Goal: Find specific page/section: Find specific page/section

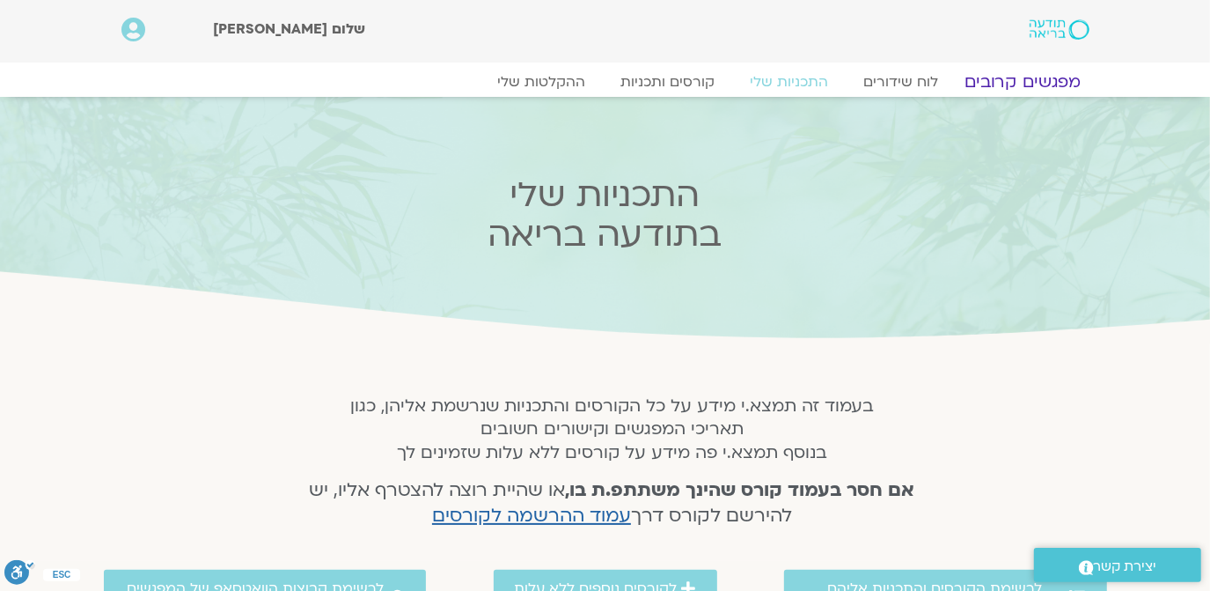
click at [1025, 72] on link "מפגשים קרובים" at bounding box center [1022, 81] width 159 height 21
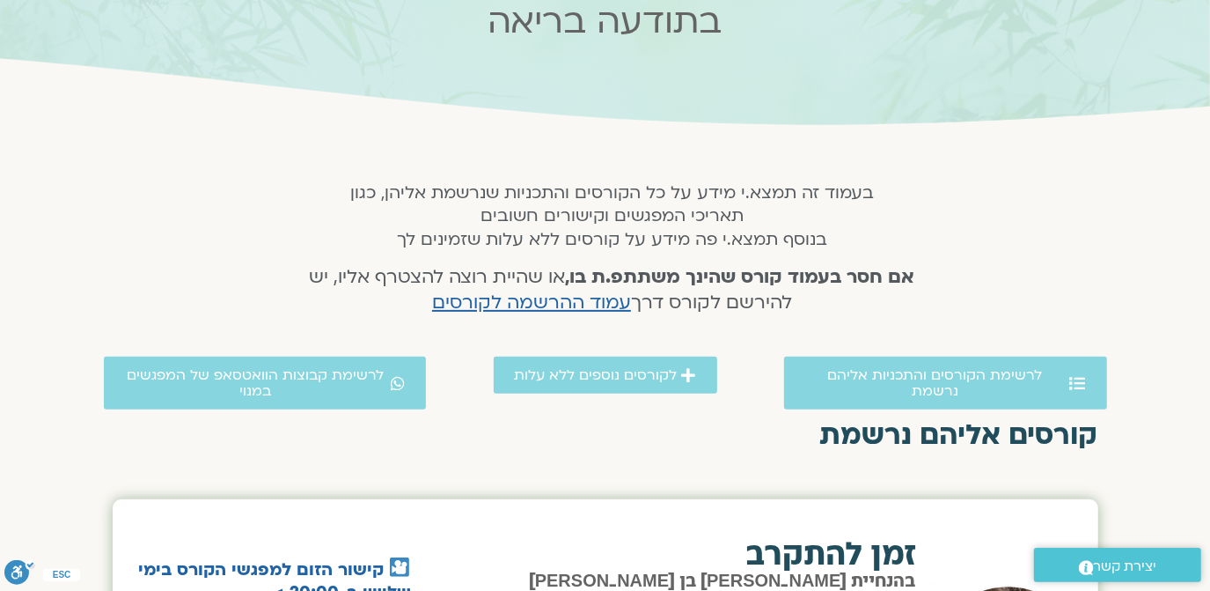
scroll to position [106, 0]
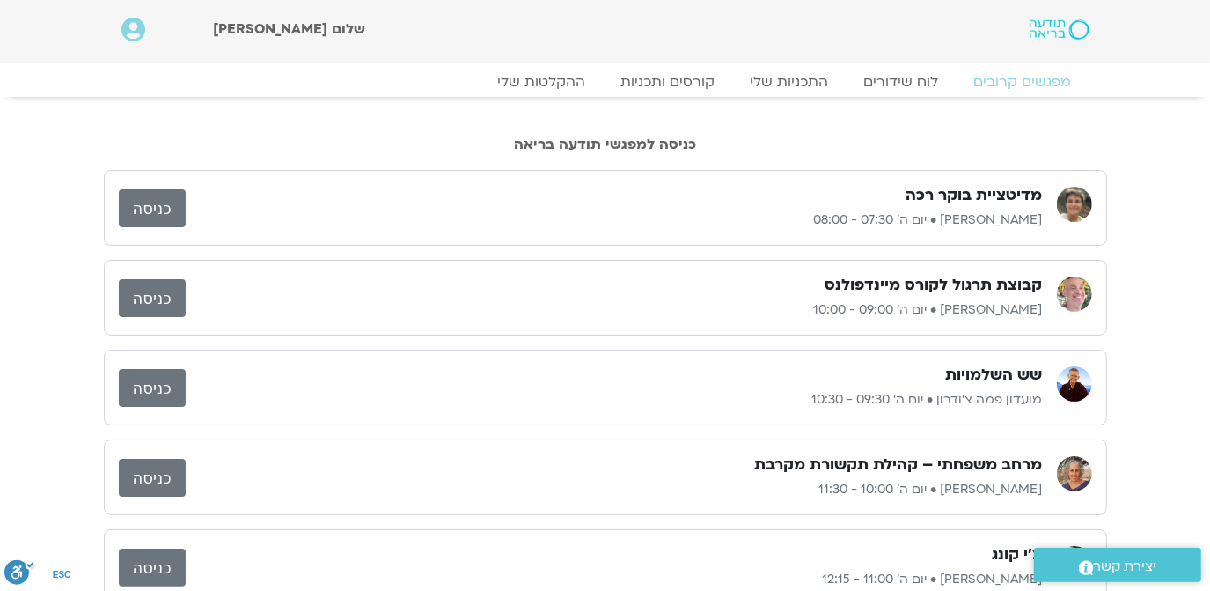
click at [148, 301] on link "כניסה" at bounding box center [152, 298] width 67 height 38
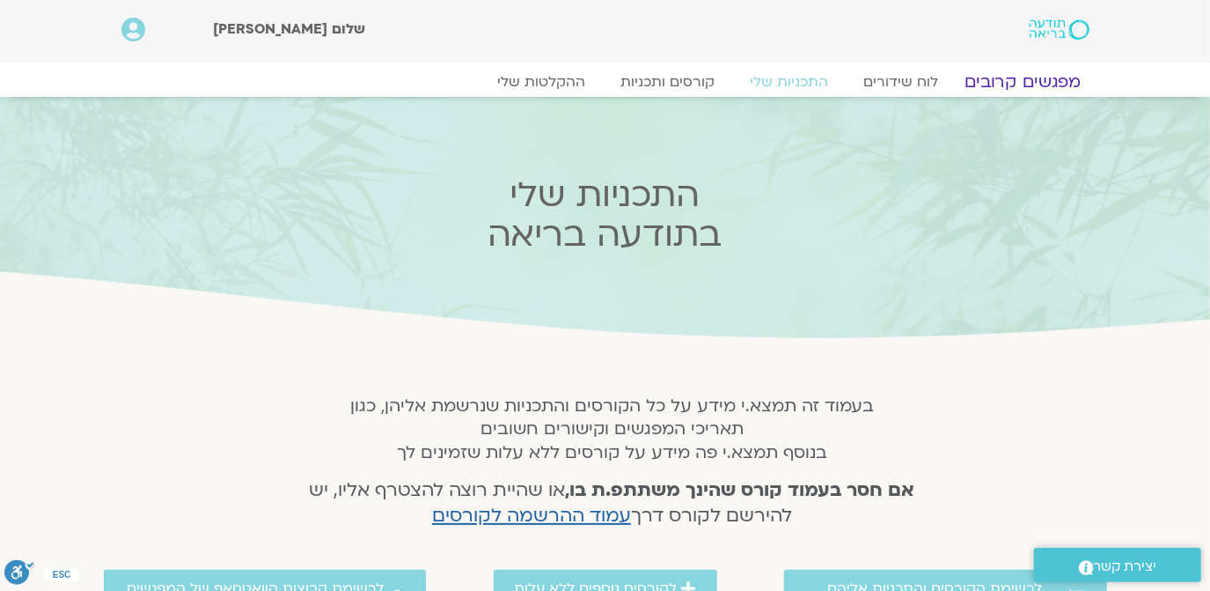
click at [1042, 84] on link "מפגשים קרובים" at bounding box center [1022, 81] width 159 height 21
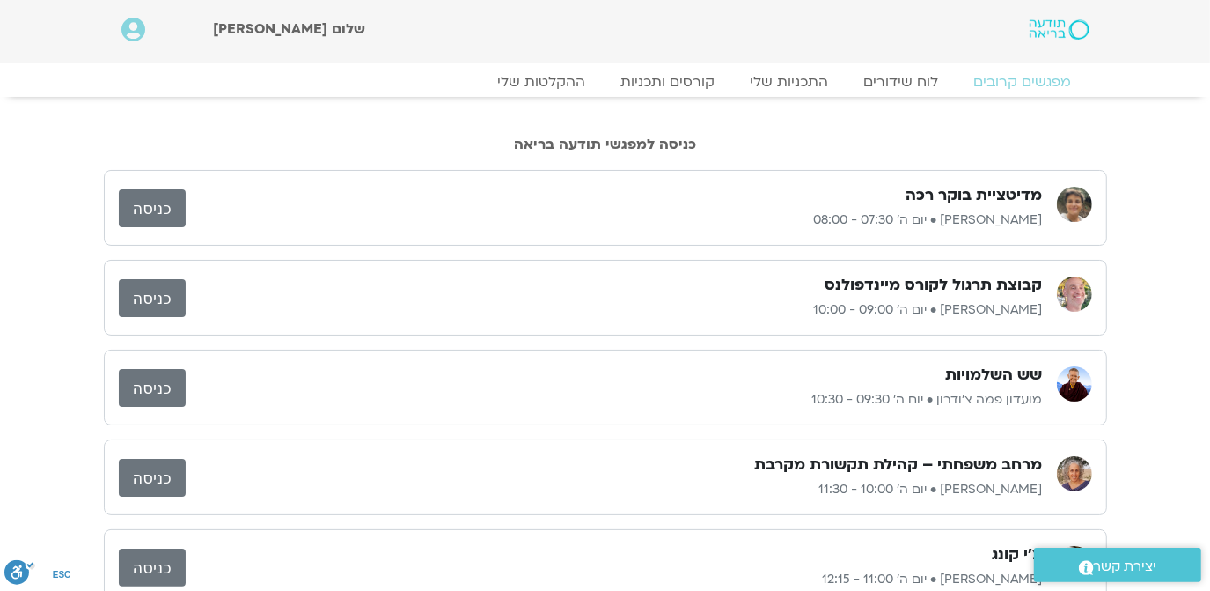
click at [146, 208] on link "כניסה" at bounding box center [152, 208] width 67 height 38
